Goal: Navigation & Orientation: Find specific page/section

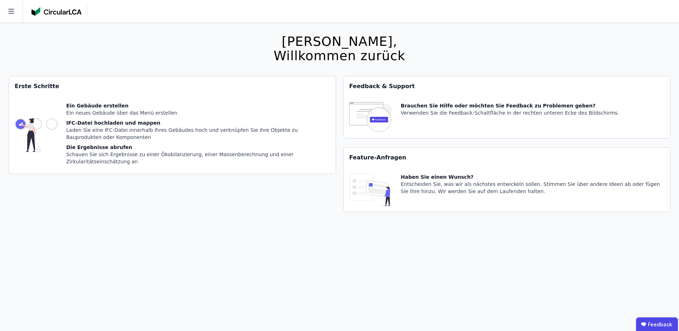
click at [594, 38] on div "[PERSON_NAME], Willkommen zurück Sie verwenden derzeit eine Beta-Version. Es kö…" at bounding box center [340, 188] width 662 height 331
click at [391, 56] on div "Willkommen zurück" at bounding box center [339, 56] width 132 height 14
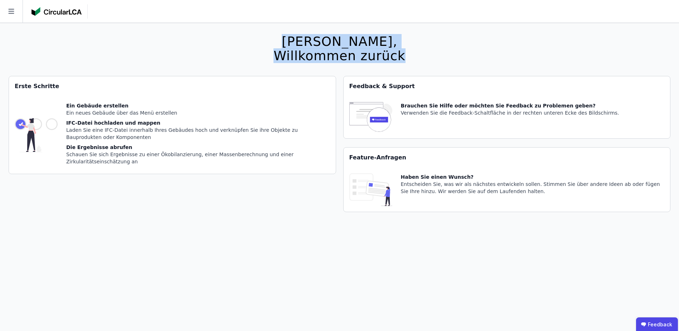
drag, startPoint x: 398, startPoint y: 57, endPoint x: 297, endPoint y: 39, distance: 103.0
click at [297, 39] on h2 "[PERSON_NAME], Willkommen zurück" at bounding box center [339, 48] width 140 height 29
click at [428, 50] on div "[PERSON_NAME], Willkommen zurück Sie verwenden derzeit eine Beta-Version. Es kö…" at bounding box center [340, 188] width 662 height 331
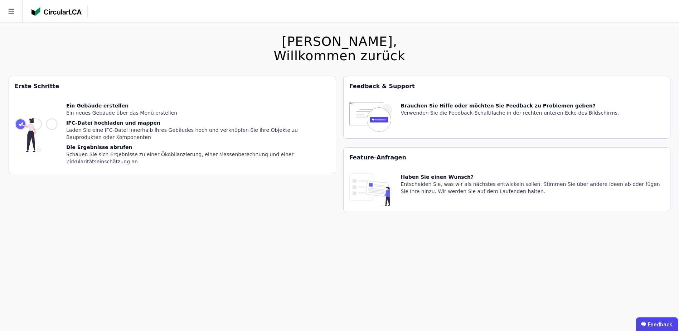
click at [448, 259] on div "[PERSON_NAME], Willkommen zurück Sie verwenden derzeit eine Beta-Version. Es kö…" at bounding box center [340, 188] width 662 height 331
click at [526, 46] on div "[PERSON_NAME], Willkommen zurück Sie verwenden derzeit eine Beta-Version. Es kö…" at bounding box center [340, 188] width 662 height 331
click at [47, 54] on div "[PERSON_NAME], Willkommen zurück Sie verwenden derzeit eine Beta-Version. Es kö…" at bounding box center [340, 188] width 662 height 331
click at [579, 38] on div "[PERSON_NAME], Willkommen zurück Sie verwenden derzeit eine Beta-Version. Es kö…" at bounding box center [340, 188] width 662 height 331
click at [506, 45] on div "[PERSON_NAME], Willkommen zurück Sie verwenden derzeit eine Beta-Version. Es kö…" at bounding box center [340, 188] width 662 height 331
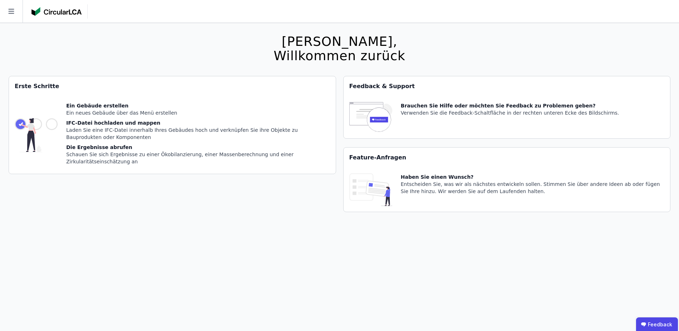
click at [506, 45] on div "[PERSON_NAME], Willkommen zurück Sie verwenden derzeit eine Beta-Version. Es kö…" at bounding box center [340, 188] width 662 height 331
click at [525, 15] on header at bounding box center [339, 11] width 679 height 23
click at [533, 49] on div "[PERSON_NAME], Willkommen zurück Sie verwenden derzeit eine Beta-Version. Es kö…" at bounding box center [340, 188] width 662 height 331
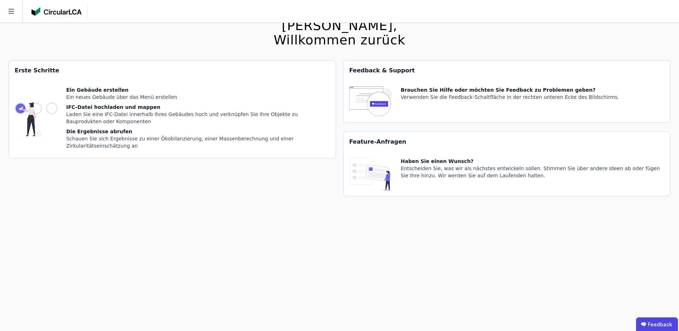
scroll to position [23, 0]
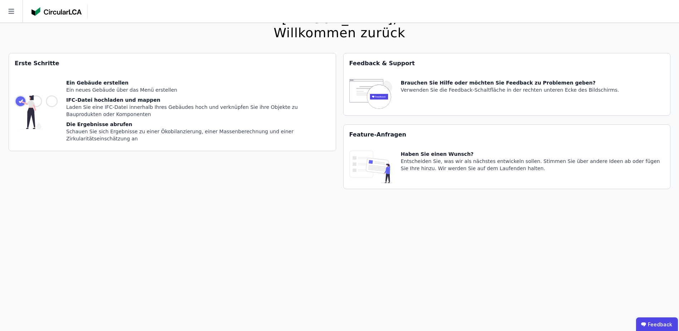
click at [521, 252] on div "[PERSON_NAME], Willkommen zurück Sie verwenden derzeit eine Beta-Version. Es kö…" at bounding box center [340, 165] width 662 height 331
